Goal: Task Accomplishment & Management: Use online tool/utility

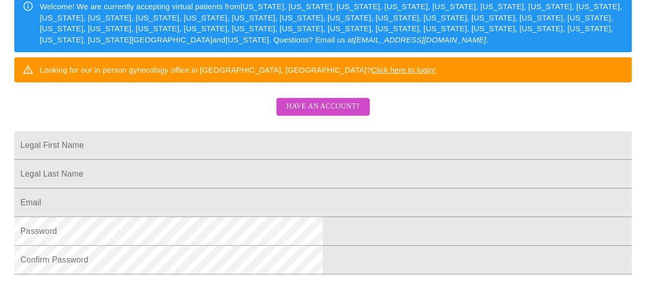
scroll to position [158, 0]
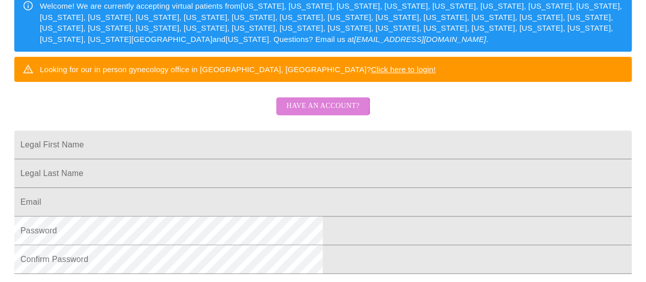
click at [300, 112] on span "Have an account?" at bounding box center [323, 106] width 73 height 13
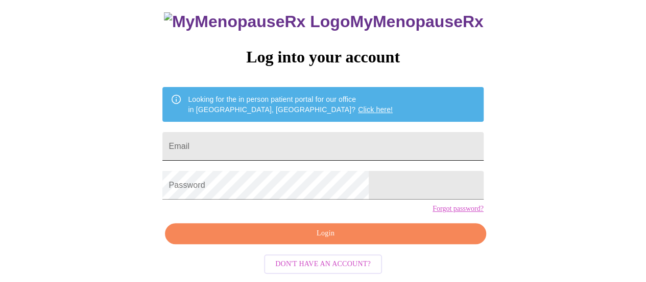
click at [297, 132] on input "Email" at bounding box center [323, 146] width 321 height 29
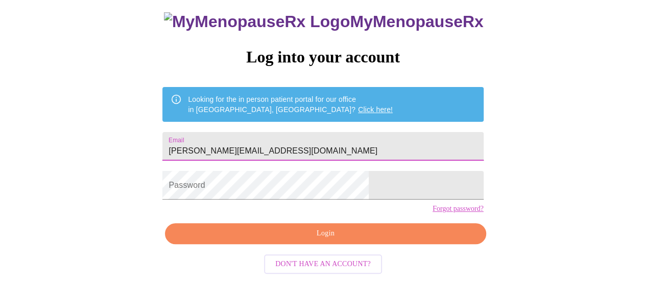
type input "[PERSON_NAME][EMAIL_ADDRESS][DOMAIN_NAME]"
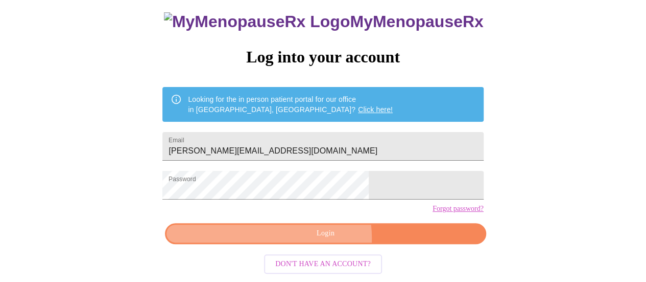
click at [318, 240] on span "Login" at bounding box center [325, 233] width 297 height 13
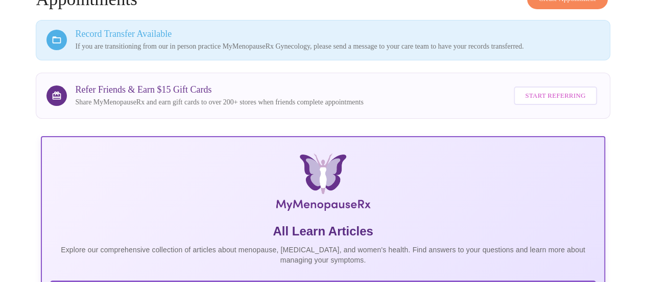
scroll to position [343, 0]
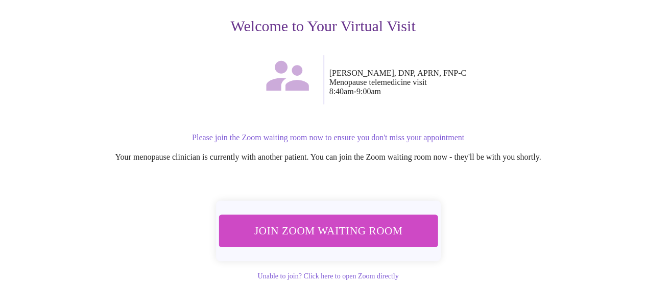
scroll to position [132, 0]
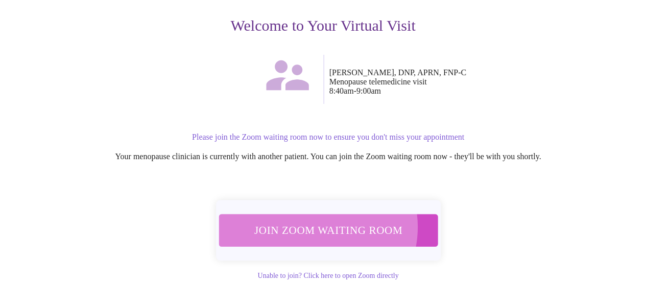
click at [314, 222] on span "Join Zoom Waiting Room" at bounding box center [328, 229] width 193 height 19
